Goal: Information Seeking & Learning: Learn about a topic

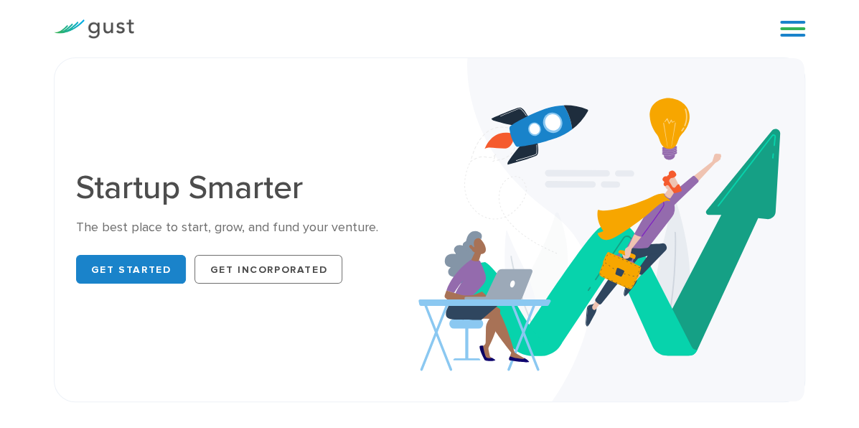
click at [0, 0] on link "Pricing" at bounding box center [0, 0] width 0 height 0
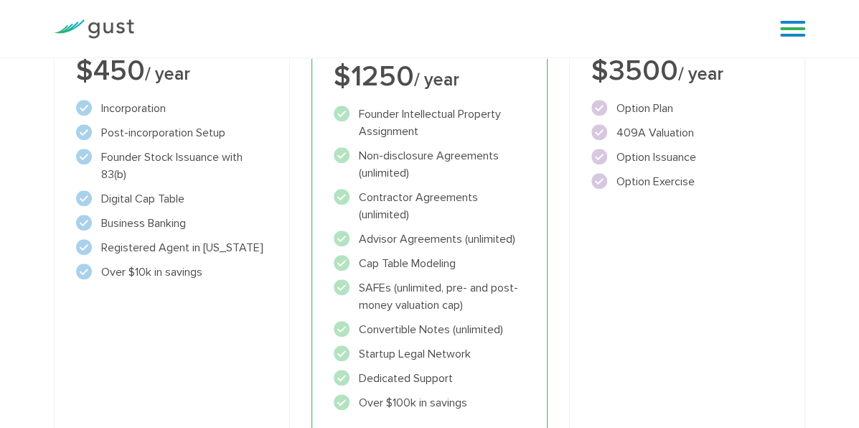
scroll to position [358, 0]
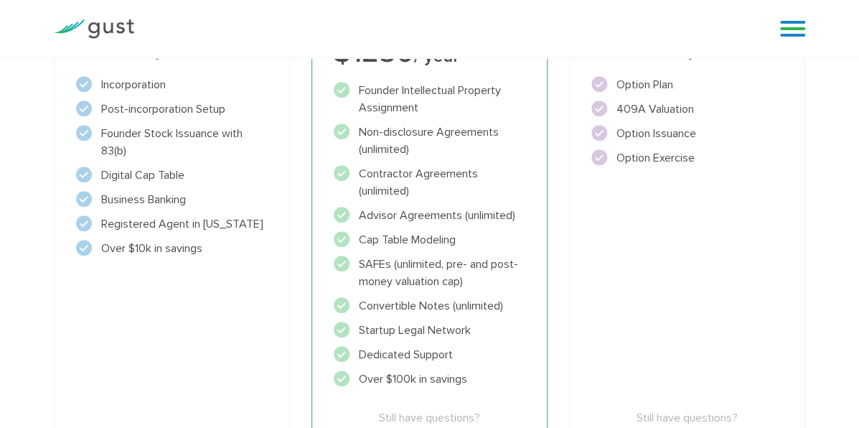
drag, startPoint x: 102, startPoint y: 314, endPoint x: 226, endPoint y: 332, distance: 125.6
click at [226, 332] on div "Start Incorporate in 2 Minutes Everything you need to START your company. $450 …" at bounding box center [172, 201] width 236 height 609
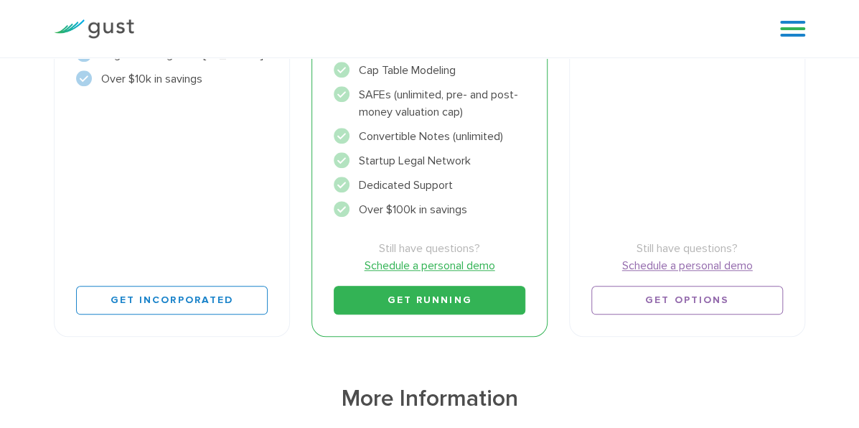
scroll to position [502, 0]
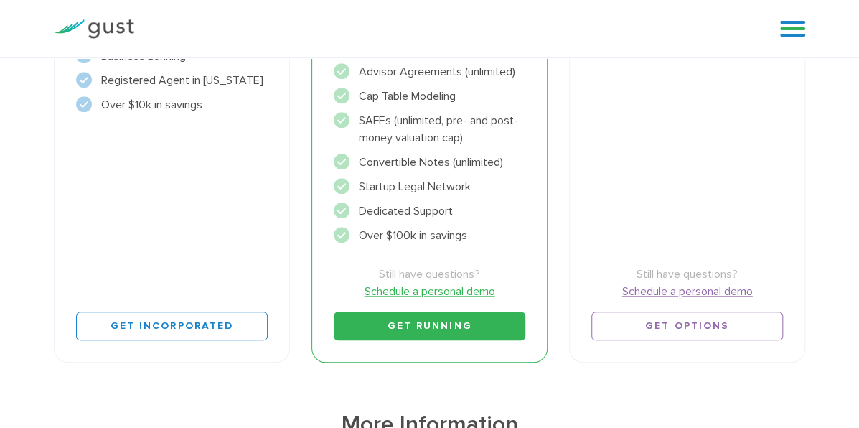
drag, startPoint x: 347, startPoint y: 242, endPoint x: 461, endPoint y: 244, distance: 114.2
click at [461, 220] on li "Dedicated Support" at bounding box center [430, 210] width 192 height 17
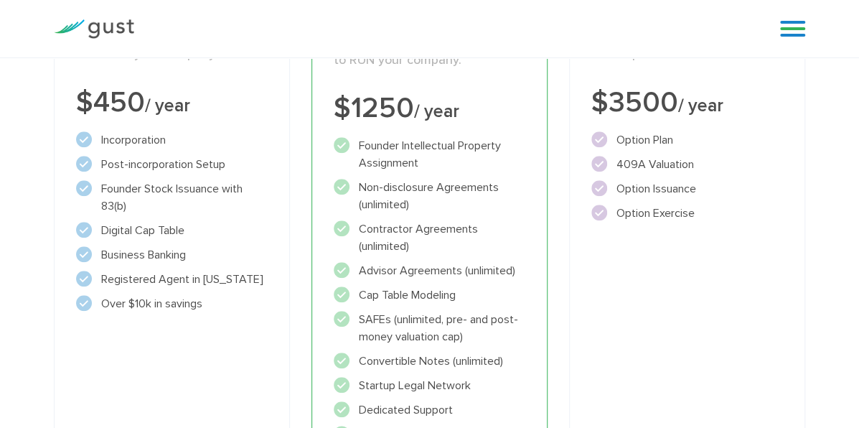
scroll to position [286, 0]
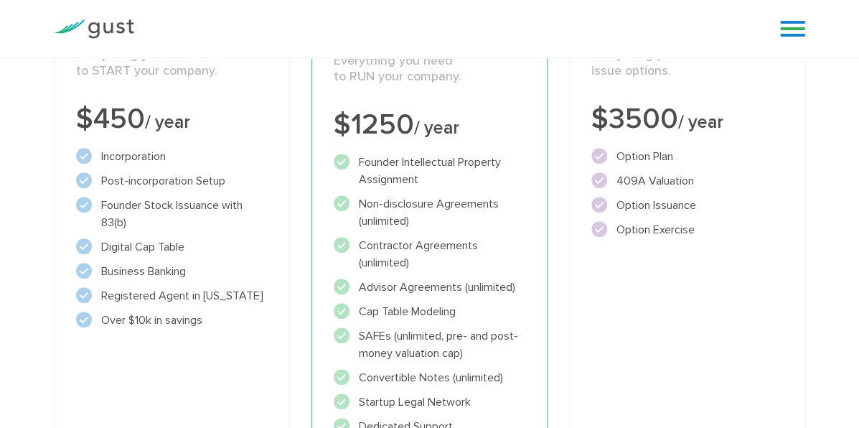
drag, startPoint x: 344, startPoint y: 302, endPoint x: 535, endPoint y: 303, distance: 191.0
click at [525, 296] on li "Advisor Agreements (unlimited)" at bounding box center [430, 287] width 192 height 17
drag, startPoint x: 342, startPoint y: 327, endPoint x: 457, endPoint y: 332, distance: 114.3
click at [457, 320] on li "Cap Table Modeling" at bounding box center [430, 311] width 192 height 17
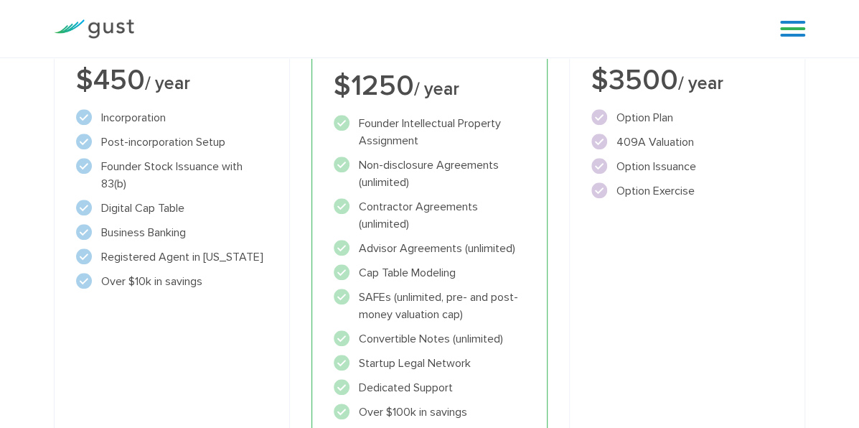
scroll to position [358, 0]
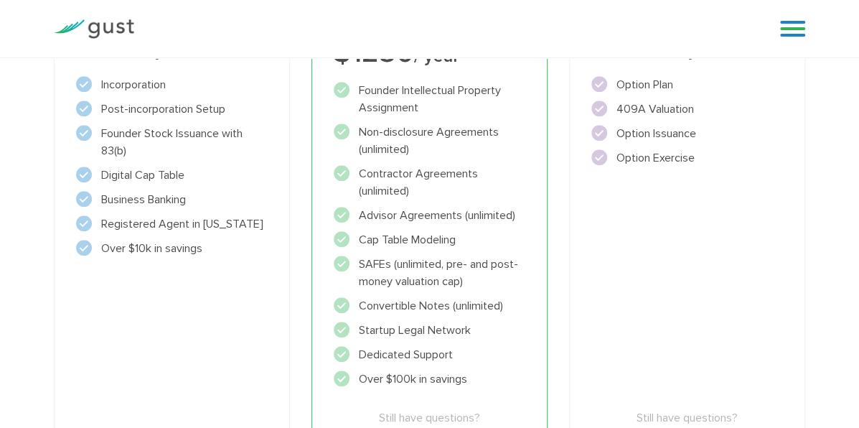
drag, startPoint x: 345, startPoint y: 324, endPoint x: 505, endPoint y: 365, distance: 165.9
click at [505, 365] on ul "Founder Intellectual Property Assignment" at bounding box center [430, 235] width 192 height 306
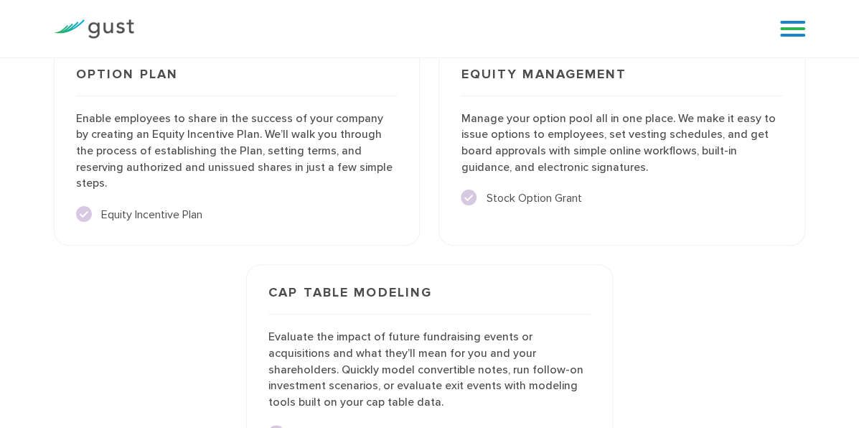
scroll to position [2463, 0]
